Goal: Navigation & Orientation: Find specific page/section

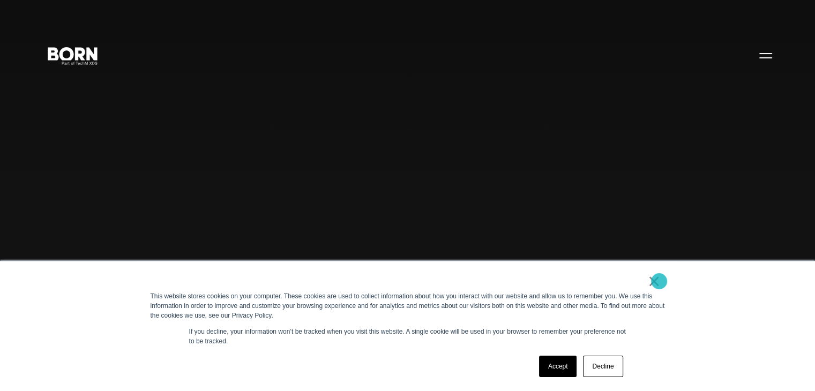
click at [659, 281] on link "×" at bounding box center [654, 281] width 13 height 10
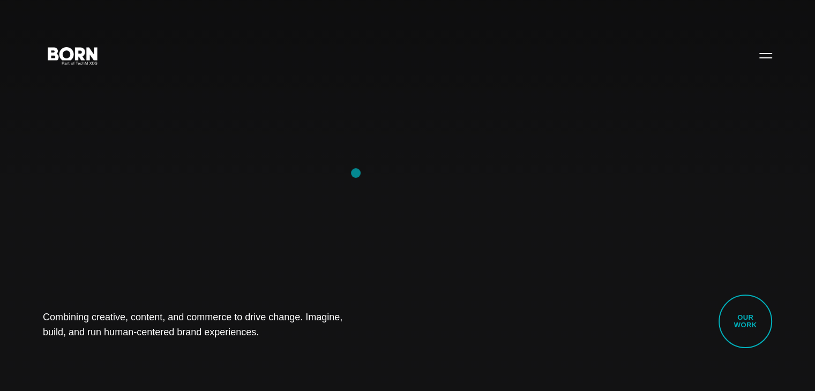
click at [356, 173] on div "Combining creative, content, and commerce to drive change. Imagine, build, and …" at bounding box center [407, 195] width 815 height 391
click at [99, 150] on div "Combining creative, content, and commerce to drive change. Imagine, build, and …" at bounding box center [407, 195] width 815 height 391
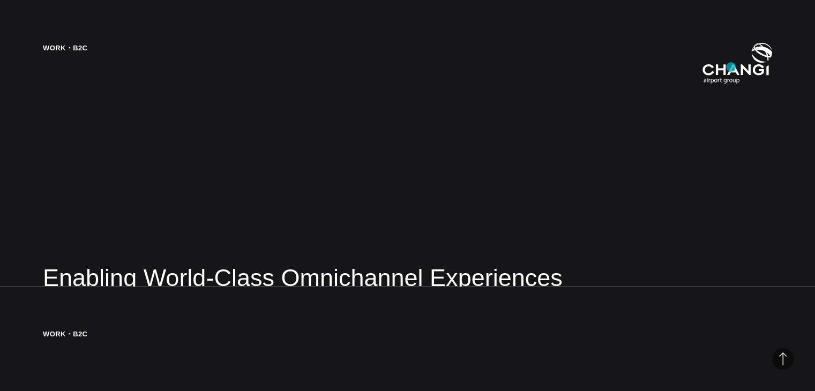
scroll to position [1294, 0]
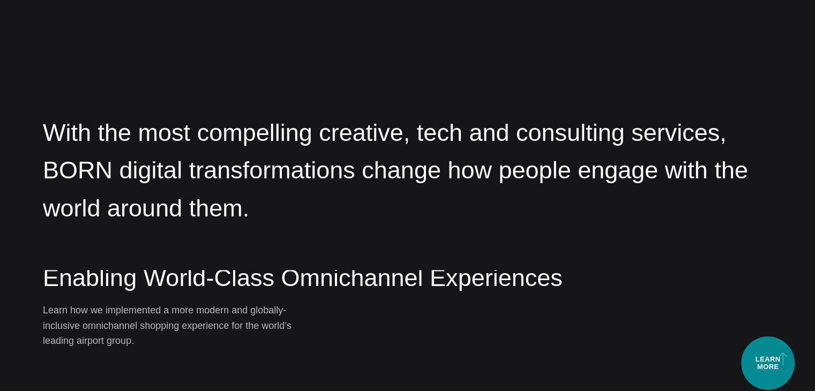
click at [769, 363] on div "Work・B2C Enabling World-Class Omnichannel Experiences Learn how we implemented …" at bounding box center [407, 195] width 815 height 391
click at [782, 359] on span "Back to Top" at bounding box center [782, 358] width 21 height 21
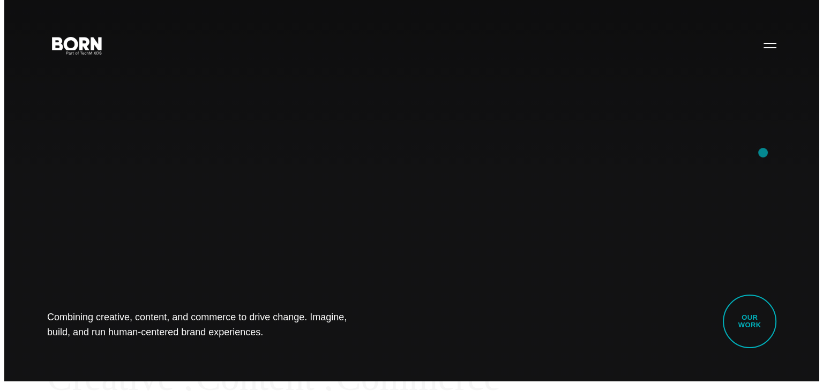
scroll to position [0, 0]
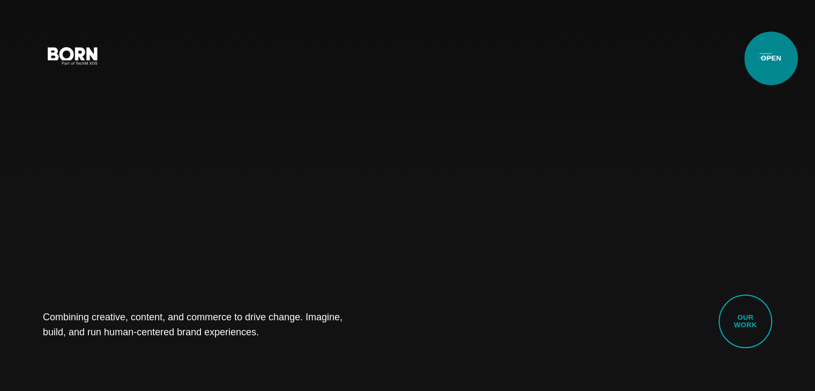
click at [769, 52] on button "Primary Menu" at bounding box center [766, 55] width 26 height 22
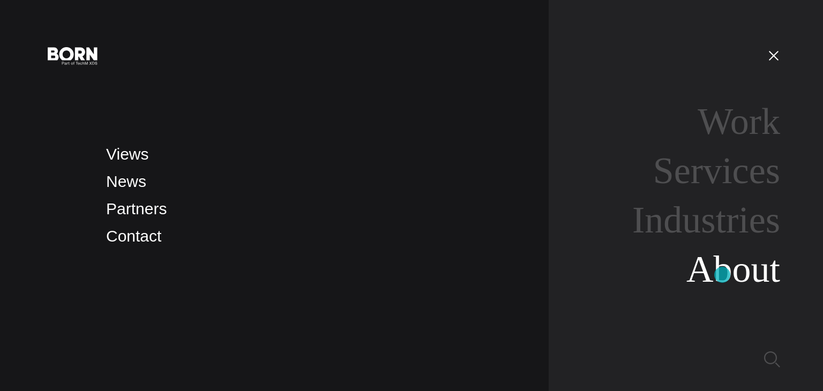
click at [722, 275] on link "About" at bounding box center [733, 269] width 94 height 41
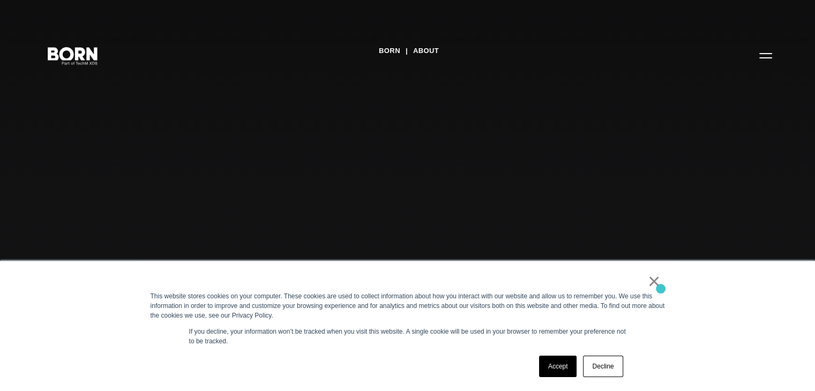
click at [660, 289] on div "× This website stores cookies on your computer. These cookies are used to colle…" at bounding box center [408, 326] width 536 height 130
click at [656, 282] on link "×" at bounding box center [654, 281] width 13 height 10
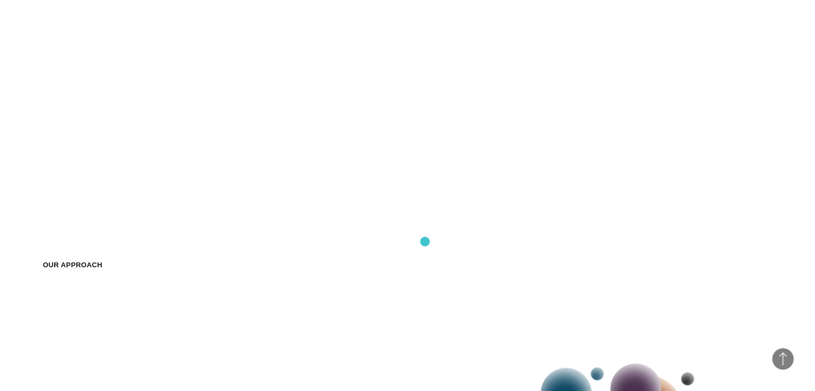
scroll to position [1018, 0]
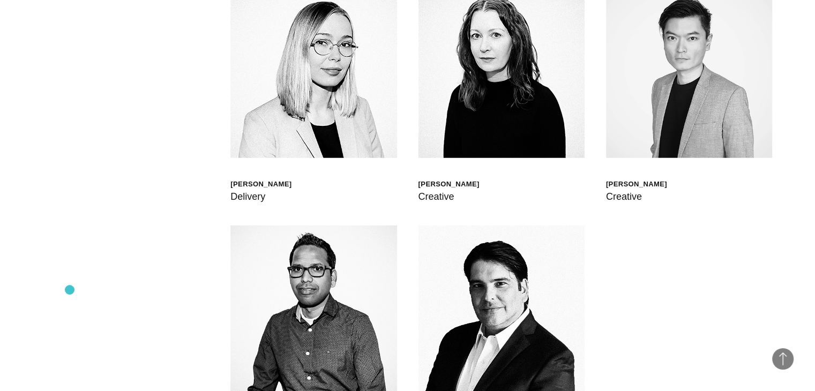
scroll to position [2732, 0]
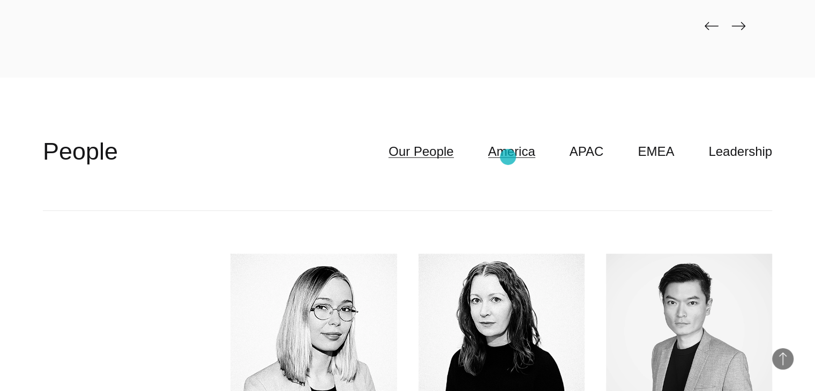
click at [505, 155] on link "America" at bounding box center [511, 151] width 47 height 20
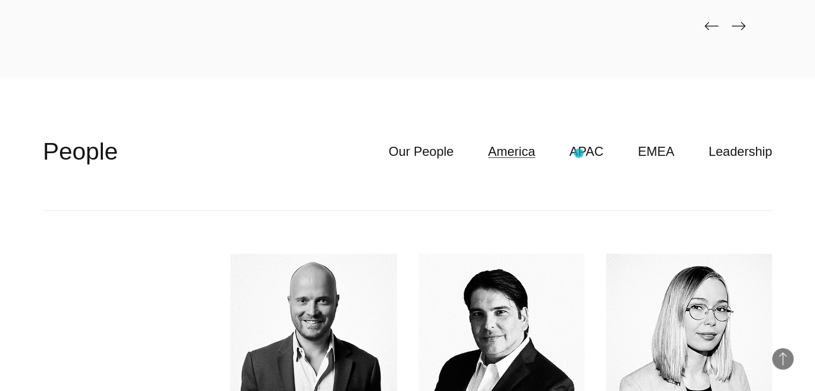
click at [579, 153] on ul "Our People America APAC EMEA Leadership" at bounding box center [563, 151] width 418 height 20
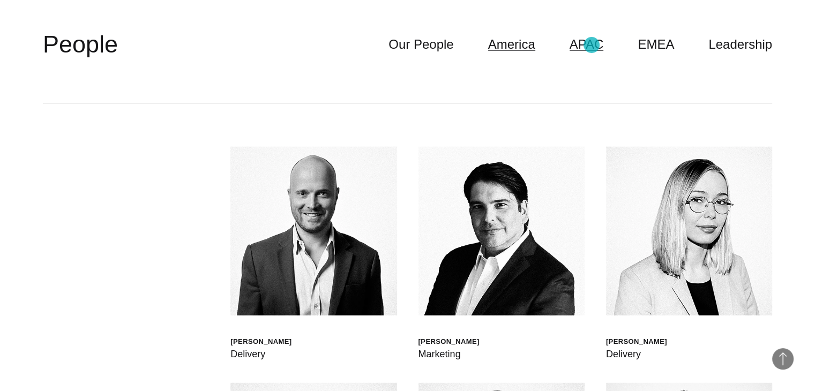
click at [591, 45] on link "APAC" at bounding box center [586, 44] width 34 height 20
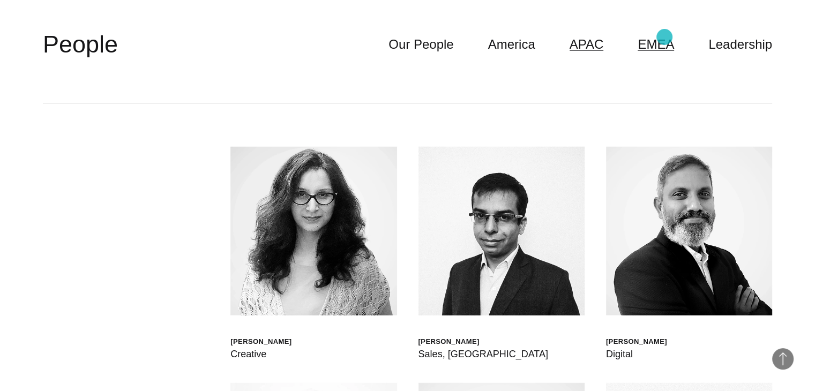
click at [664, 37] on link "EMEA" at bounding box center [655, 44] width 36 height 20
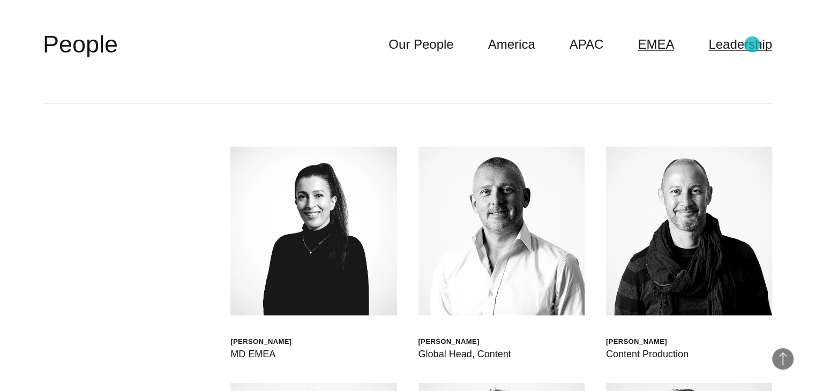
click at [752, 44] on link "Leadership" at bounding box center [740, 44] width 64 height 20
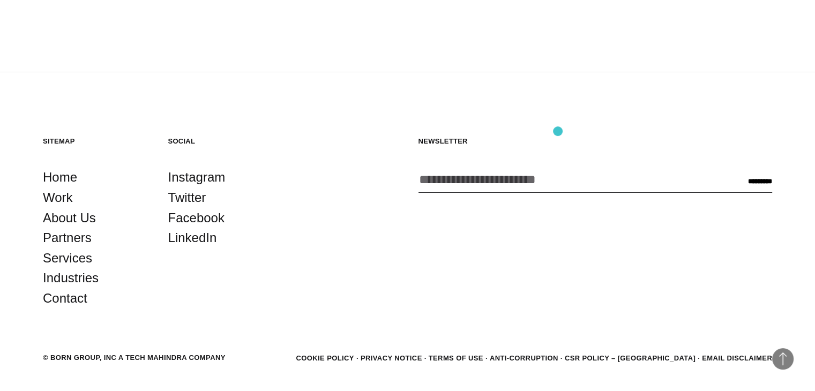
scroll to position [3711, 0]
